Goal: Navigation & Orientation: Go to known website

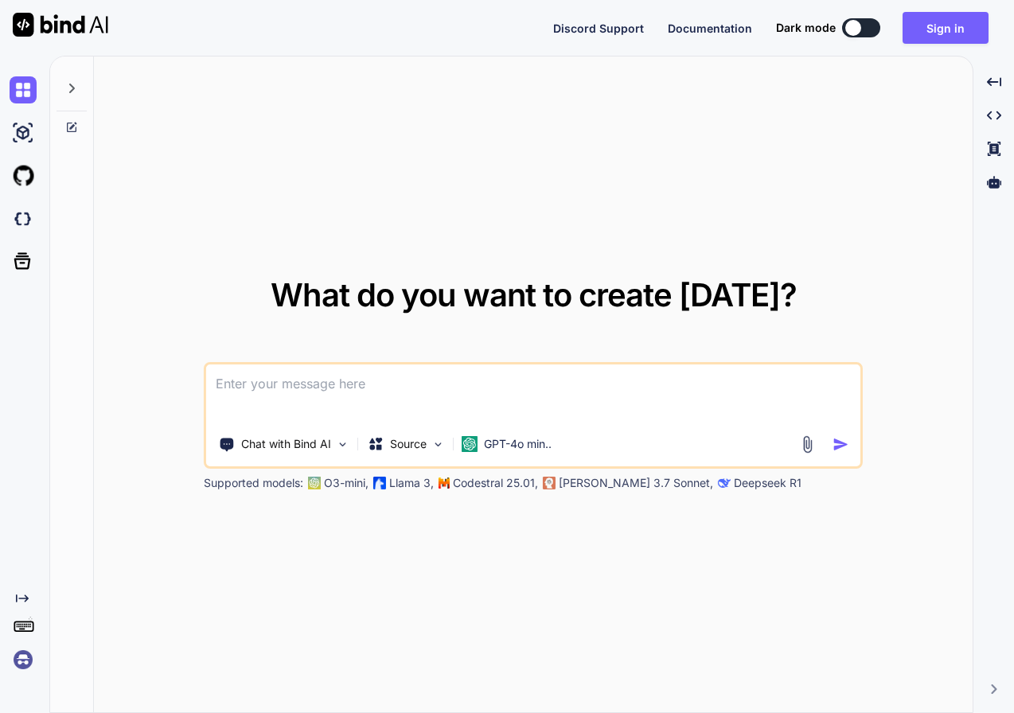
click at [73, 92] on icon at bounding box center [71, 88] width 13 height 13
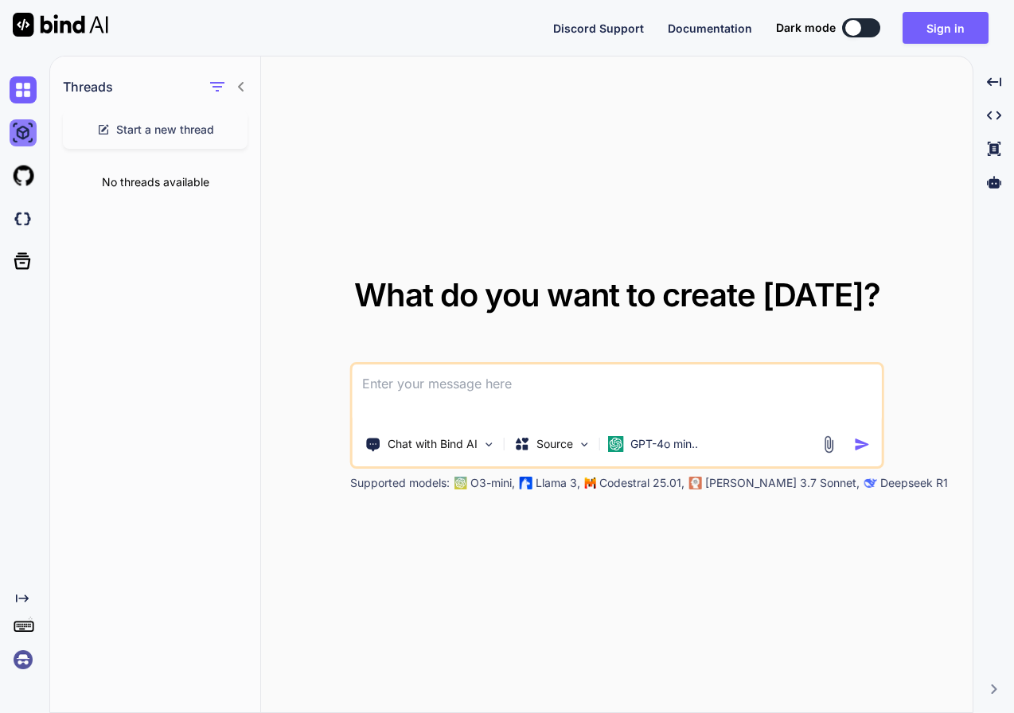
click at [20, 132] on img at bounding box center [23, 132] width 27 height 27
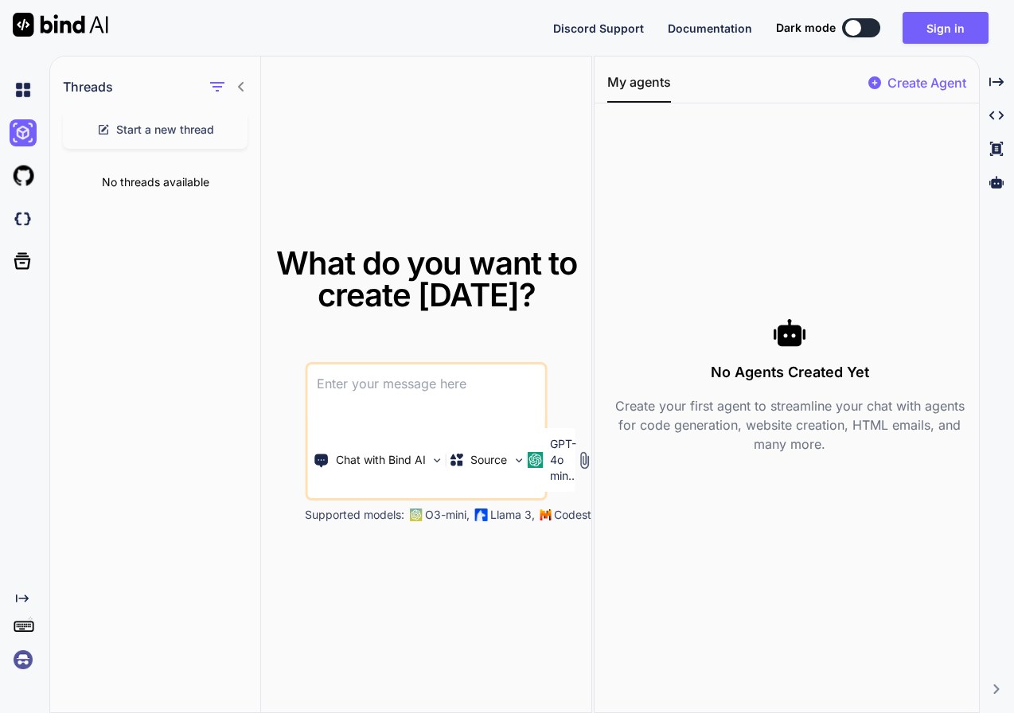
click at [17, 197] on div at bounding box center [26, 175] width 33 height 43
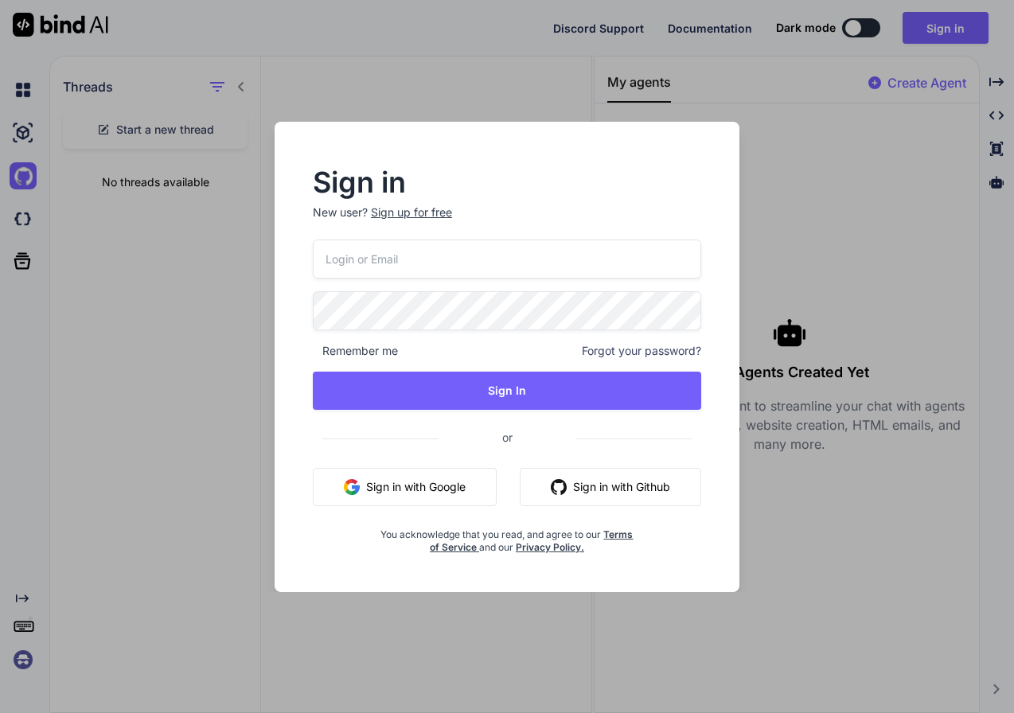
click at [21, 220] on div "Sign in New user? Sign up for free Remember me Forgot your password? Sign In or…" at bounding box center [507, 356] width 1014 height 713
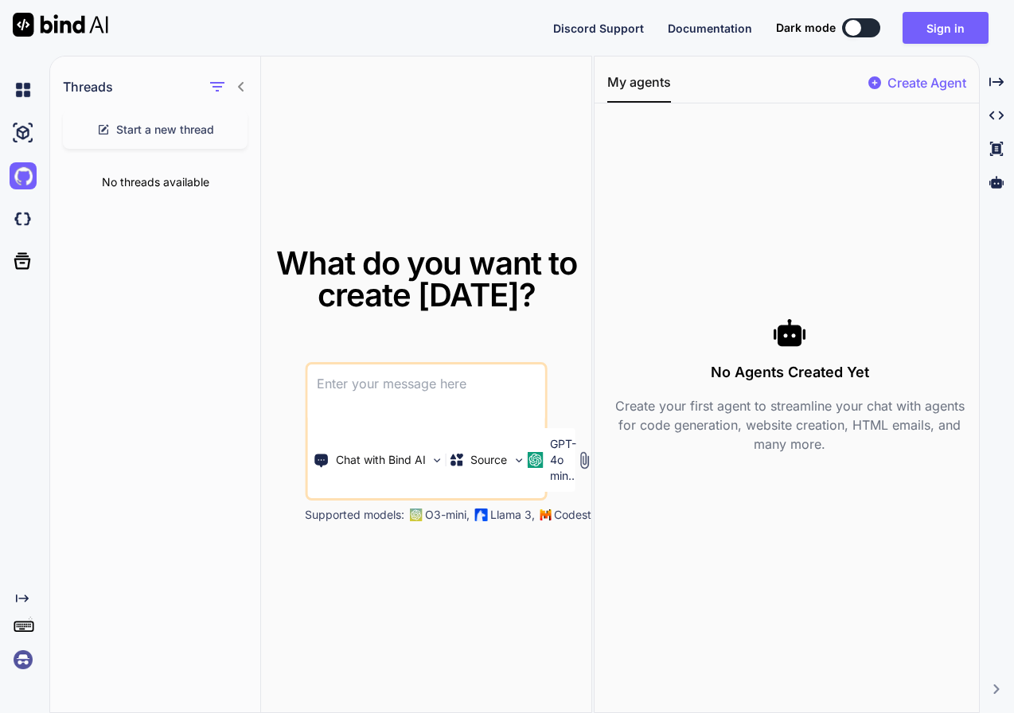
click at [21, 241] on div at bounding box center [26, 260] width 33 height 41
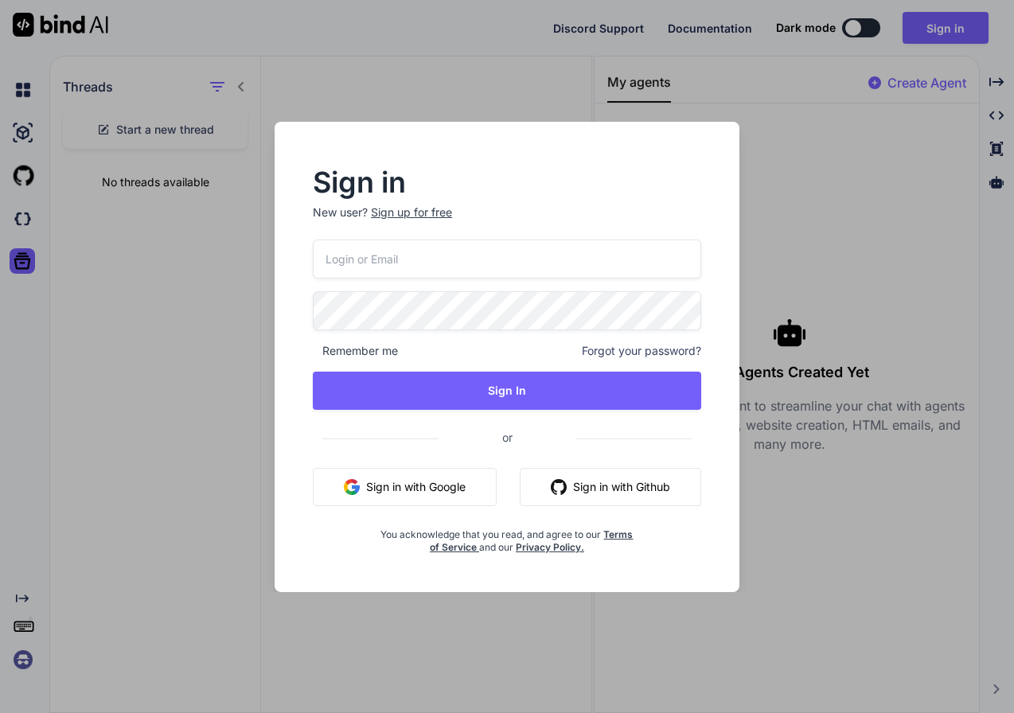
click at [26, 596] on div "Sign in New user? Sign up for free Remember me Forgot your password? Sign In or…" at bounding box center [507, 356] width 1014 height 713
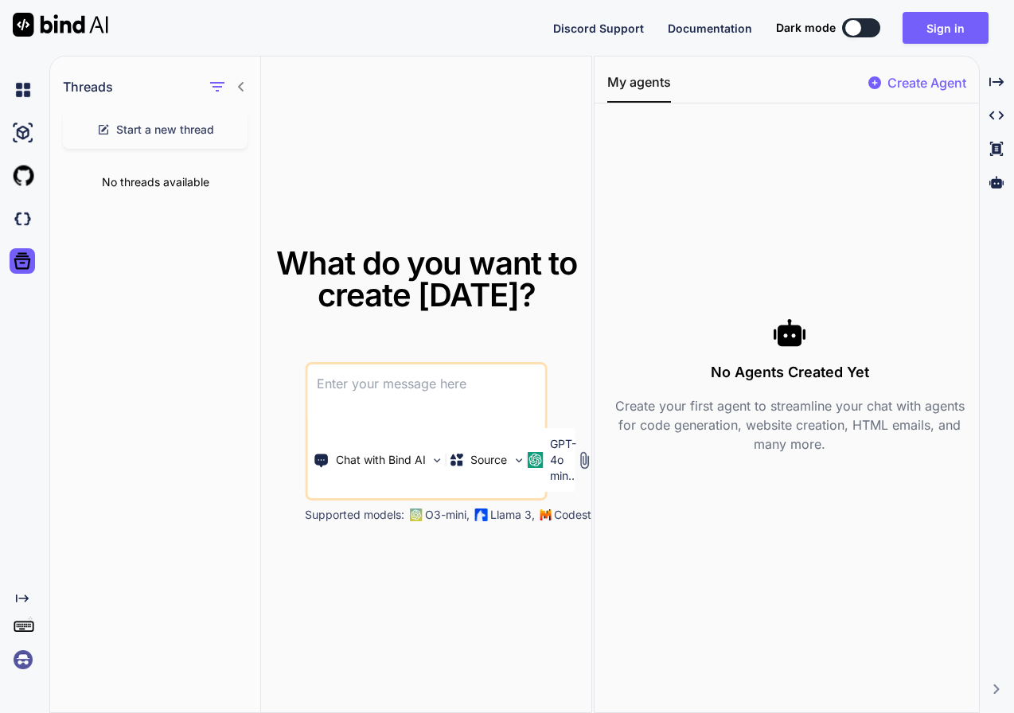
click at [26, 596] on icon "Created with Pixso." at bounding box center [22, 598] width 13 height 13
type textarea "x"
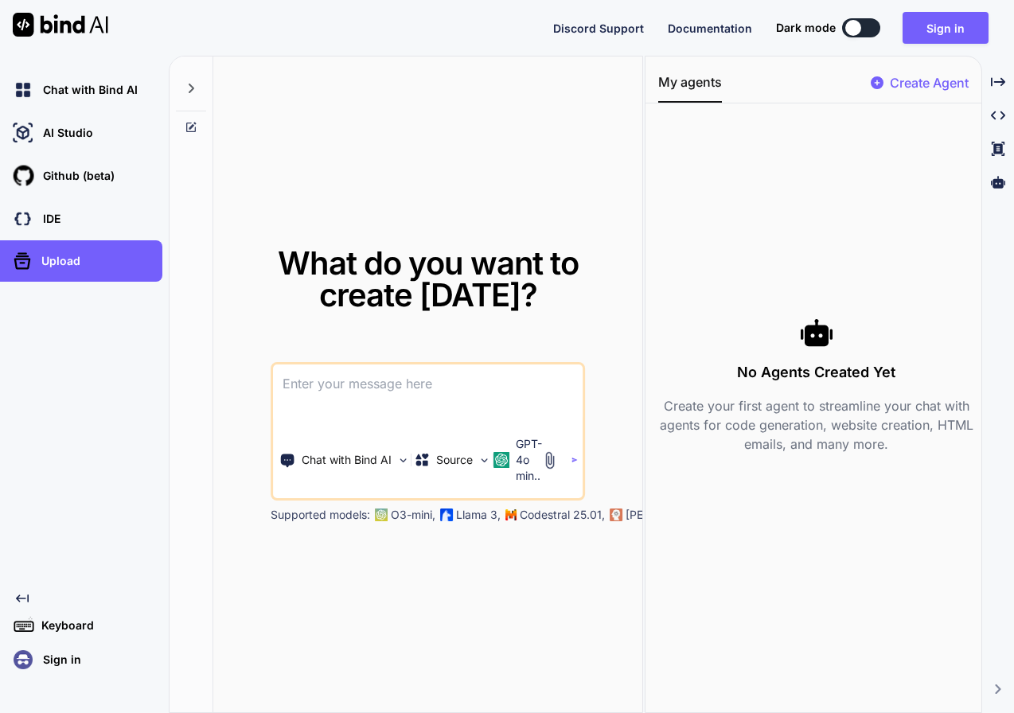
click at [180, 407] on div at bounding box center [192, 385] width 44 height 657
